Goal: Use online tool/utility: Utilize a website feature to perform a specific function

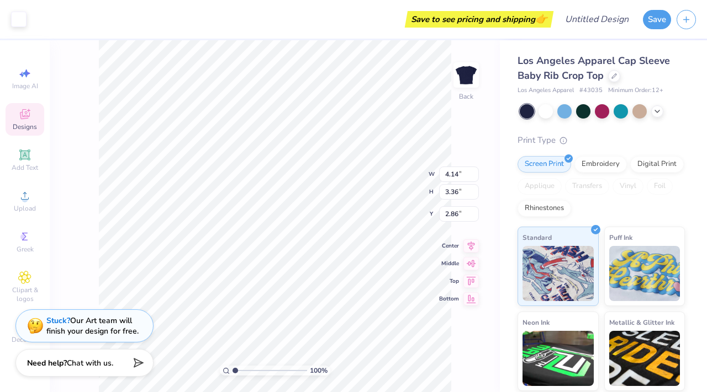
type input "3.00"
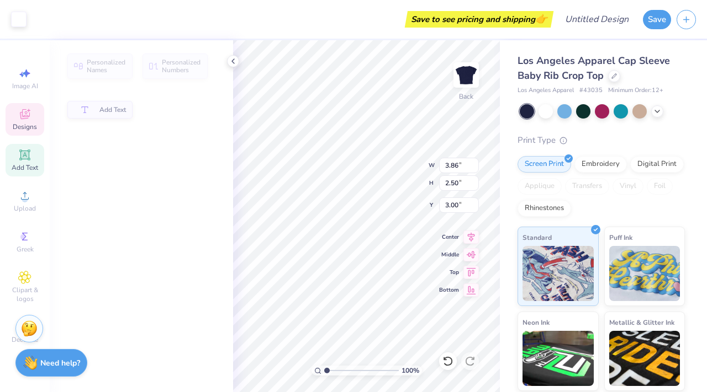
type input "3.86"
type input "2.50"
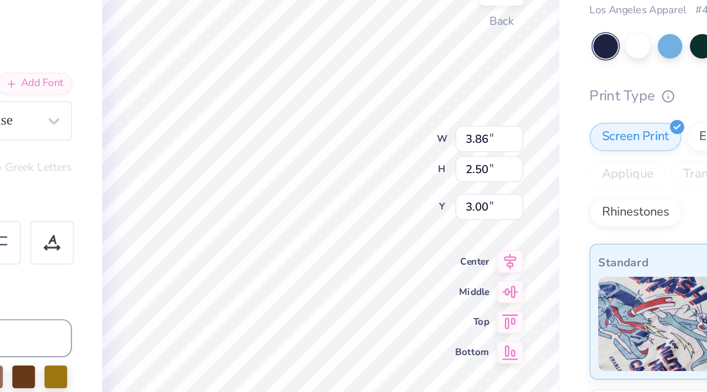
scroll to position [9, 1]
type textarea "Comm"
type input "2.38"
type input "1.97"
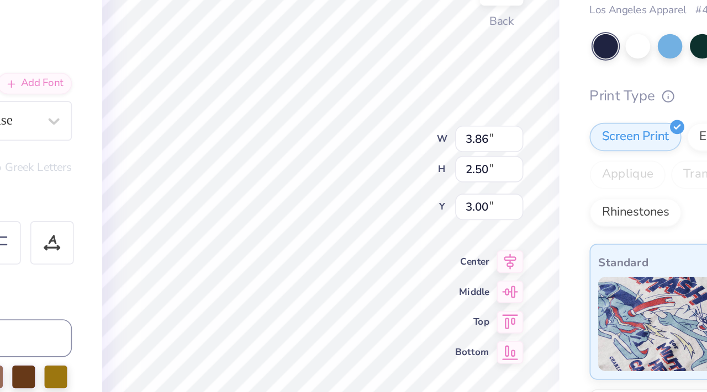
type input "4.39"
type textarea "Team"
type input "4.79"
type input "2.35"
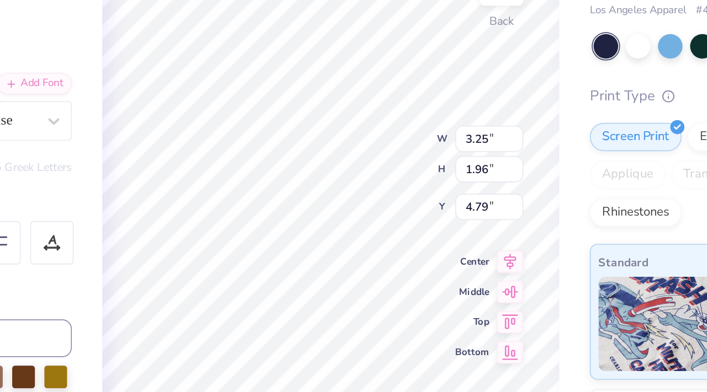
type input "1.42"
type input "4.56"
type input "2.34"
type input "1.43"
